Goal: Information Seeking & Learning: Learn about a topic

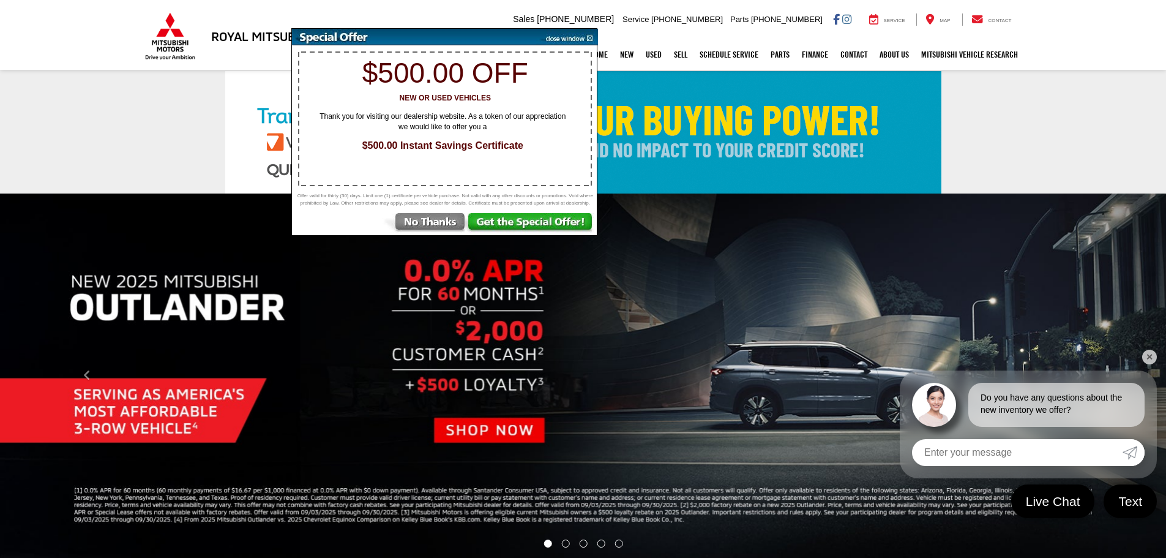
click at [579, 35] on img at bounding box center [567, 37] width 62 height 17
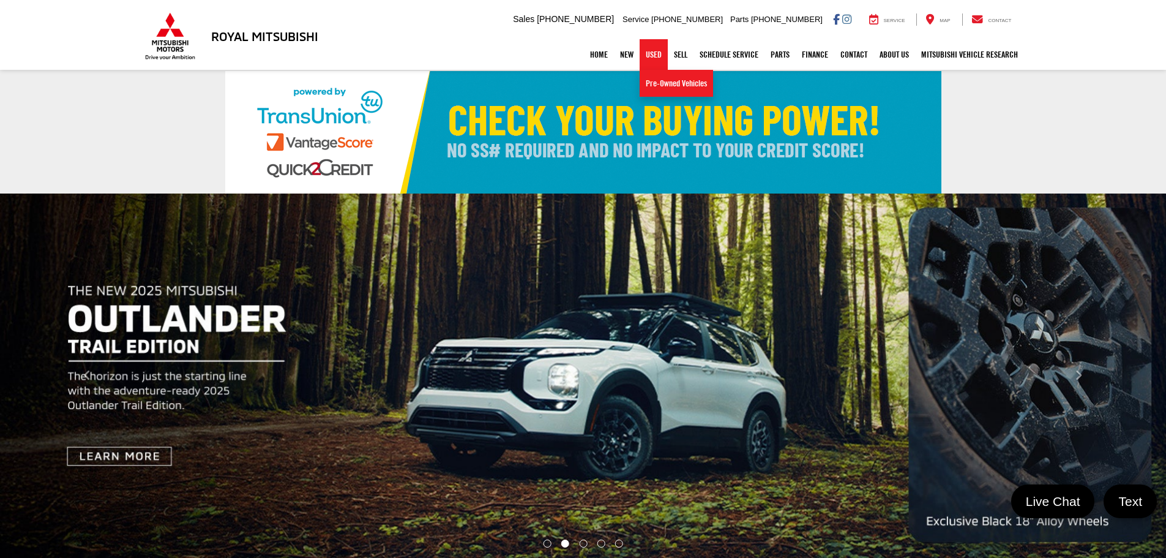
click at [653, 60] on link "Used" at bounding box center [654, 54] width 28 height 31
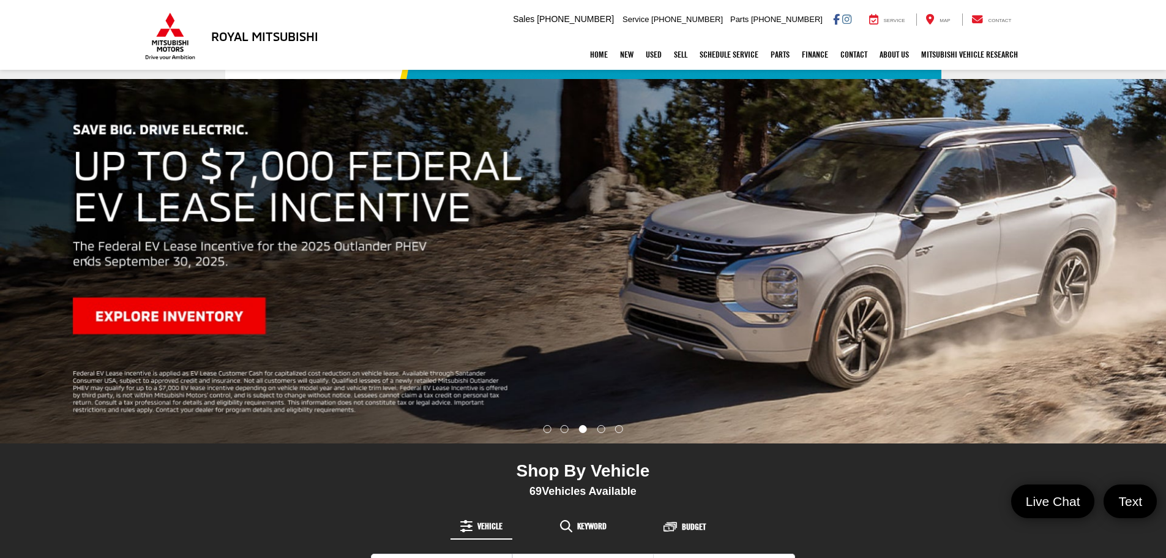
drag, startPoint x: 697, startPoint y: 281, endPoint x: 646, endPoint y: 96, distance: 192.5
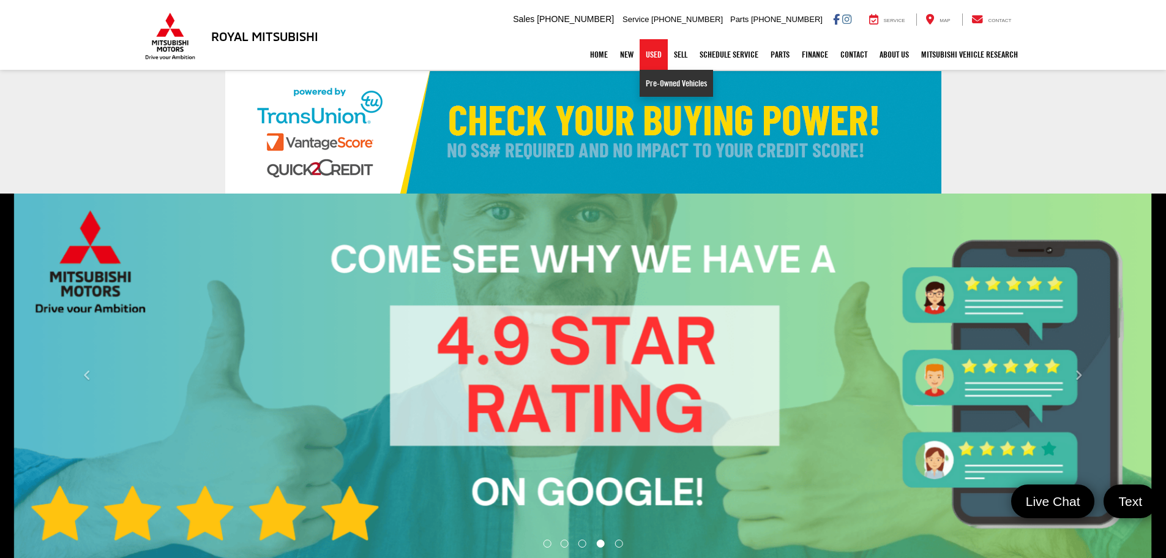
click at [652, 85] on link "Pre-Owned Vehicles" at bounding box center [676, 83] width 73 height 27
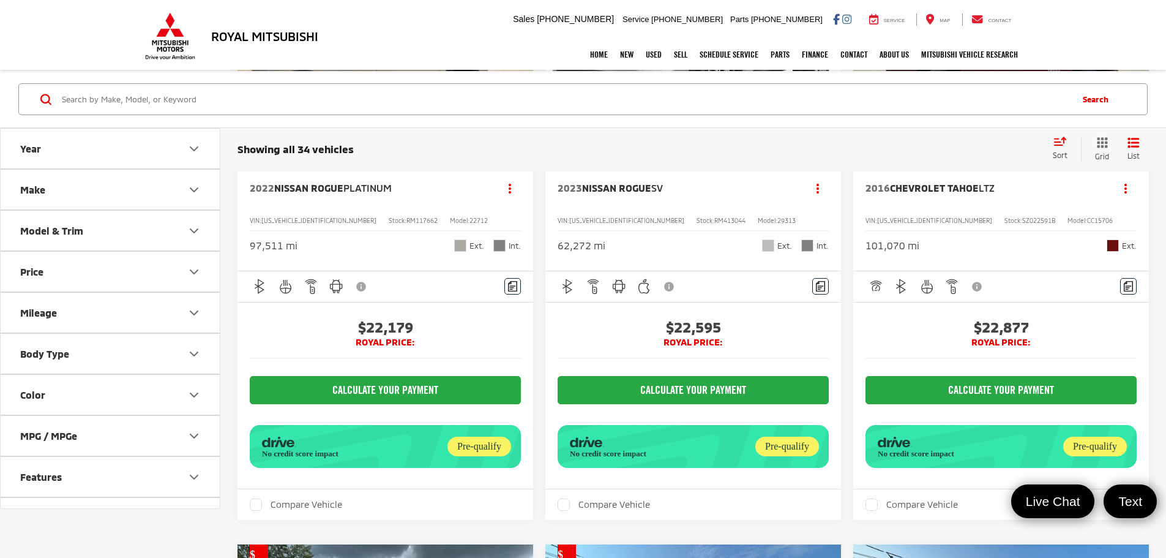
scroll to position [3538, 0]
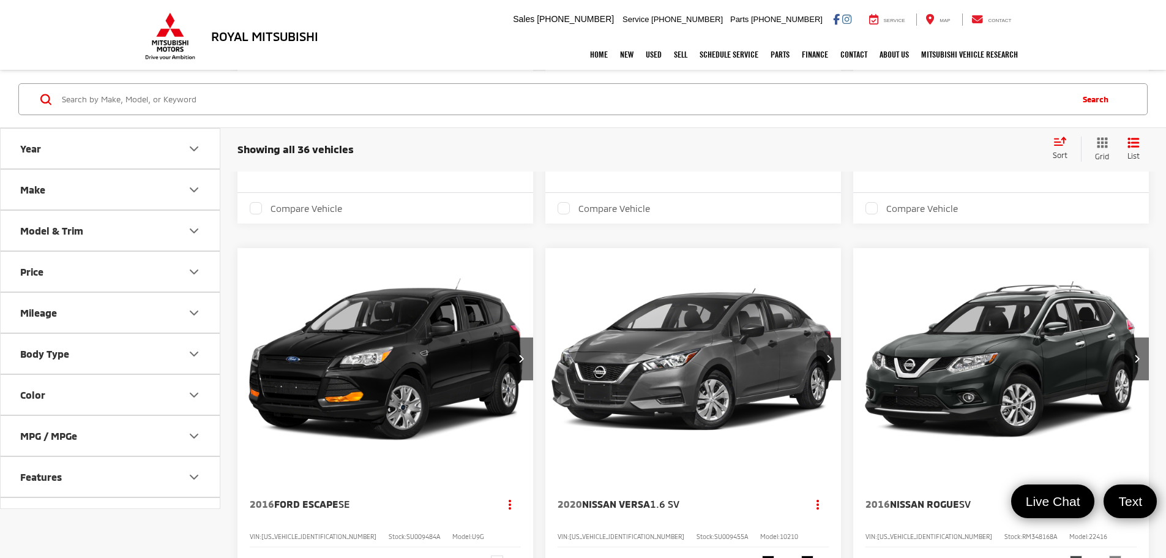
scroll to position [1764, 0]
